Goal: Transaction & Acquisition: Download file/media

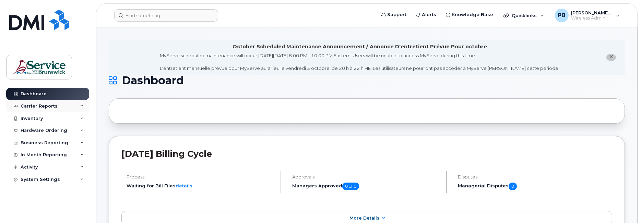
click at [79, 105] on div "Carrier Reports" at bounding box center [47, 106] width 83 height 12
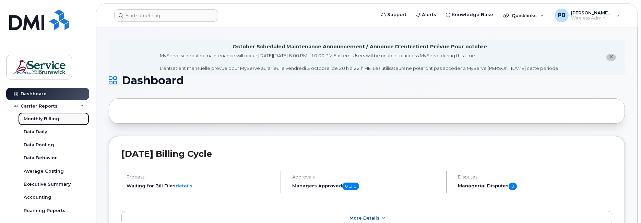
click at [49, 116] on div "Monthly Billing" at bounding box center [42, 119] width 36 height 6
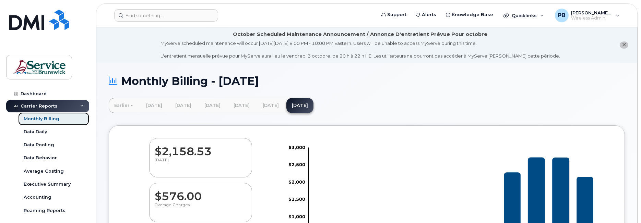
click at [48, 118] on div "Monthly Billing" at bounding box center [42, 119] width 36 height 6
click at [313, 105] on link "[DATE]" at bounding box center [299, 105] width 27 height 15
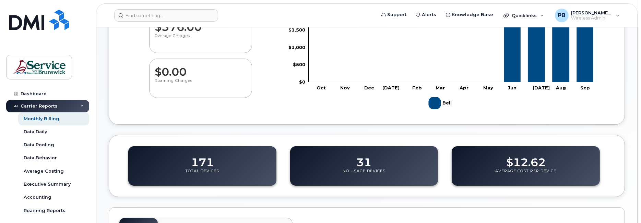
scroll to position [171, 0]
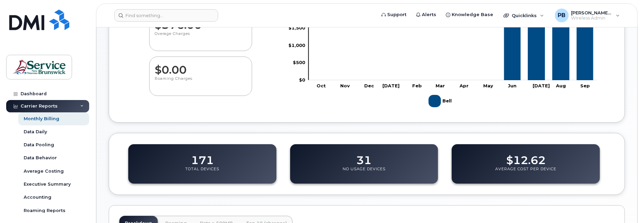
click at [435, 101] on rect "Legend" at bounding box center [440, 101] width 25 height 18
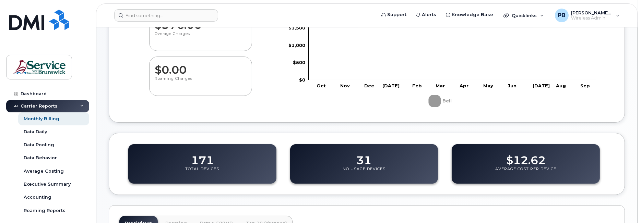
click at [221, 162] on div "171 Total Devices" at bounding box center [202, 163] width 148 height 39
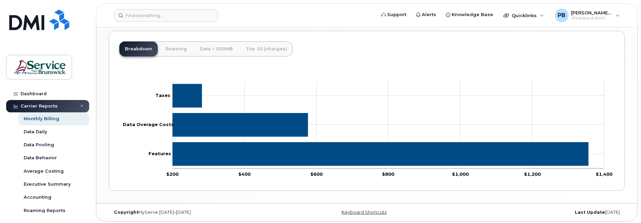
scroll to position [347, 0]
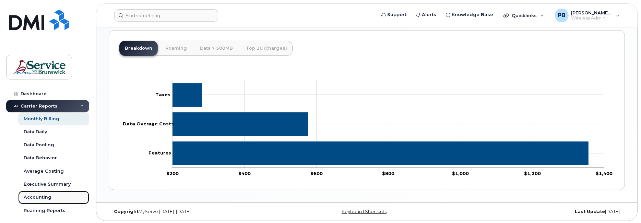
click at [43, 196] on div "Accounting" at bounding box center [38, 197] width 28 height 6
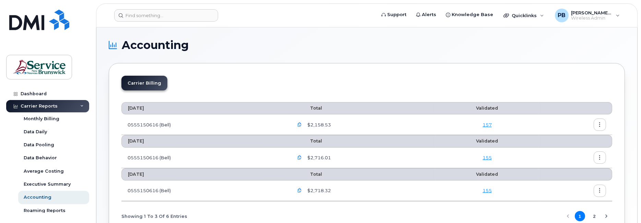
click at [300, 124] on icon "button" at bounding box center [299, 125] width 4 height 4
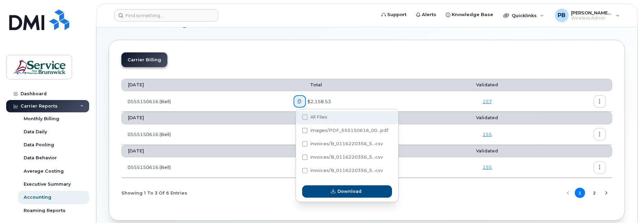
scroll to position [54, 0]
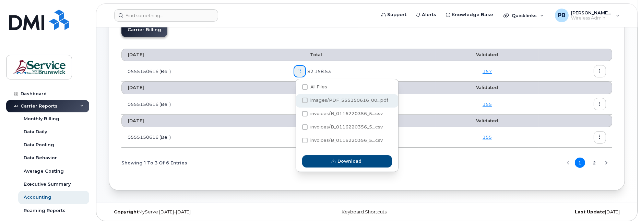
click at [319, 99] on span "images/PDF_555150616_00...pdf" at bounding box center [349, 100] width 78 height 5
click at [297, 99] on input "images/PDF_555150616_00...pdf" at bounding box center [295, 100] width 3 height 3
checkbox input "true"
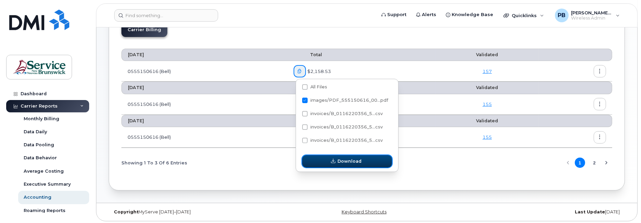
click at [344, 161] on span "Download" at bounding box center [350, 161] width 24 height 7
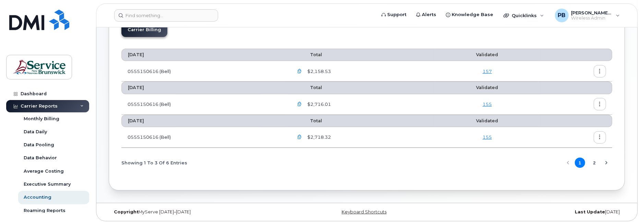
click at [302, 103] on icon "button" at bounding box center [299, 104] width 4 height 4
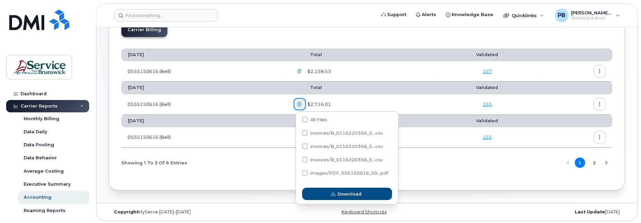
click at [407, 98] on div "$2,716.01" at bounding box center [362, 104] width 136 height 12
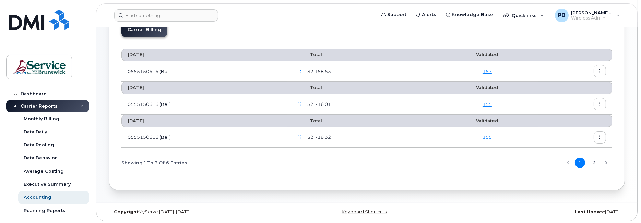
click at [596, 161] on button "2" at bounding box center [594, 163] width 10 height 10
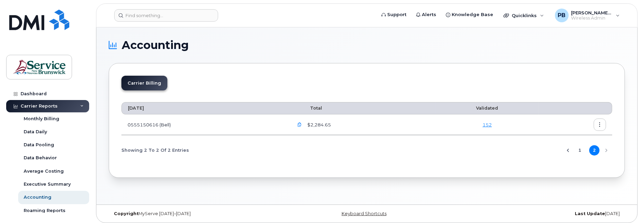
click at [581, 149] on button "1" at bounding box center [580, 150] width 10 height 10
